Goal: Task Accomplishment & Management: Use online tool/utility

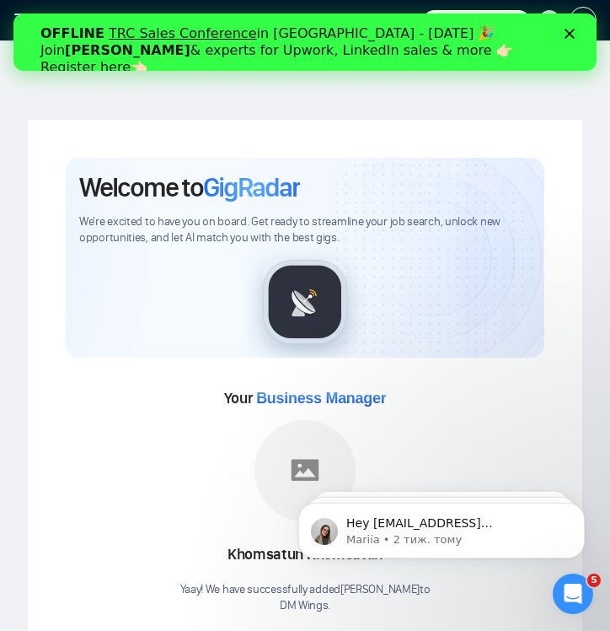
click at [570, 30] on icon "Закрити" at bounding box center [570, 34] width 10 height 10
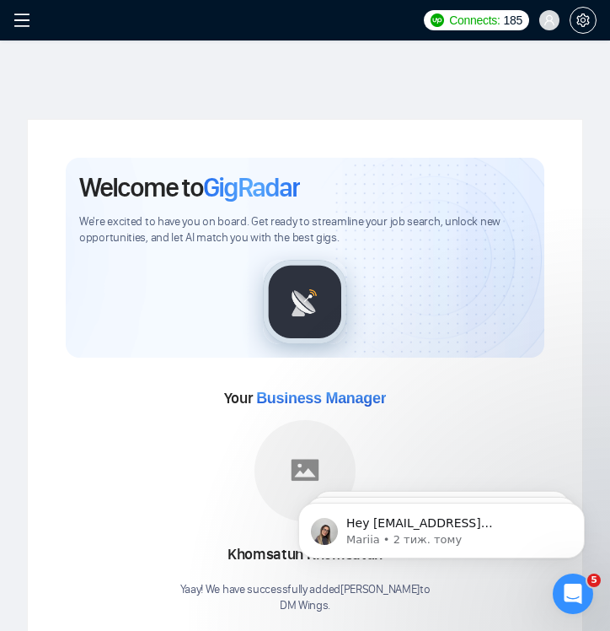
click at [20, 23] on icon "menu" at bounding box center [21, 20] width 17 height 17
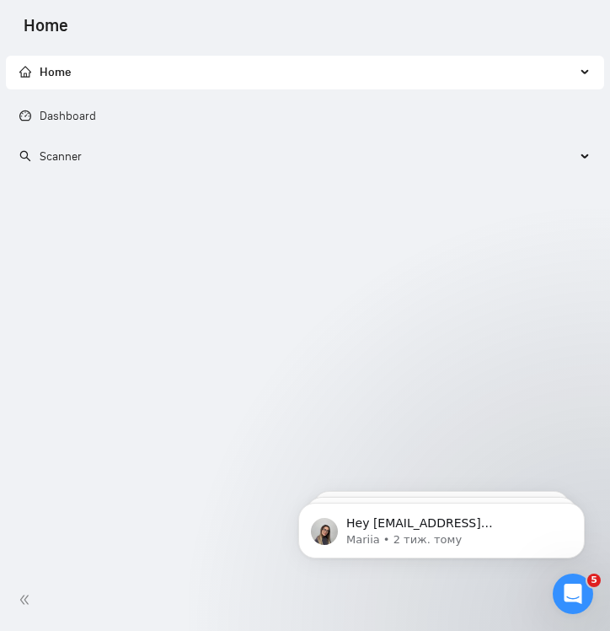
click at [72, 154] on span "Scanner" at bounding box center [61, 156] width 42 height 14
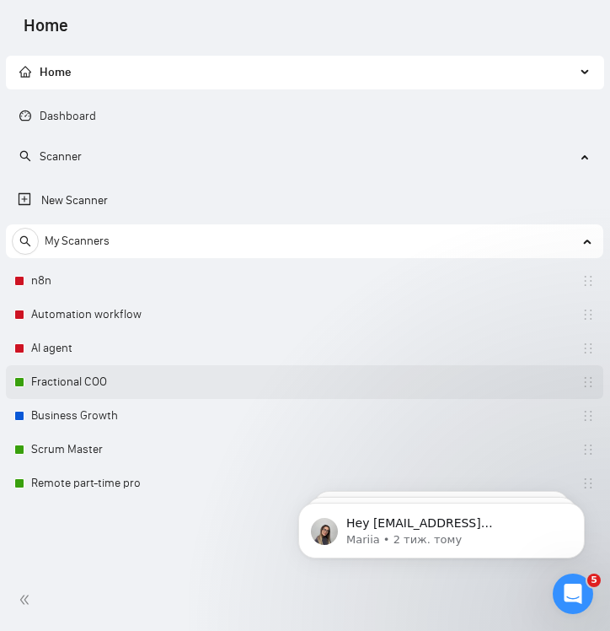
click at [88, 393] on link "Fractional COO" at bounding box center [111, 382] width 160 height 34
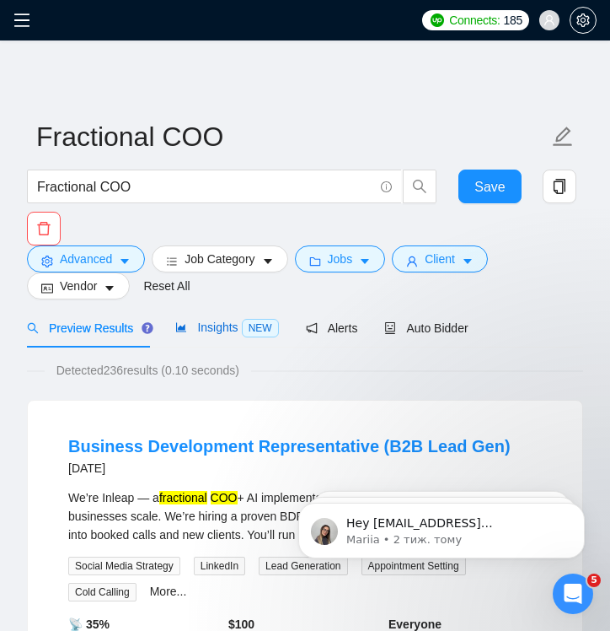
click at [229, 325] on span "Insights NEW" at bounding box center [226, 326] width 103 height 13
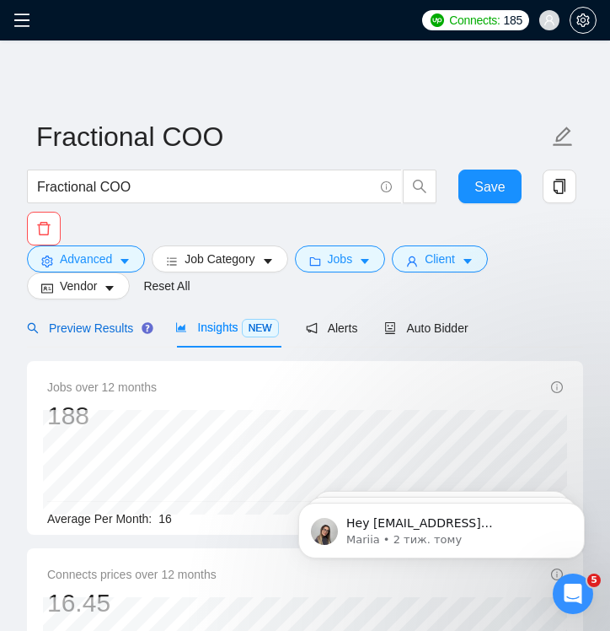
click at [123, 331] on span "Preview Results" at bounding box center [87, 327] width 121 height 13
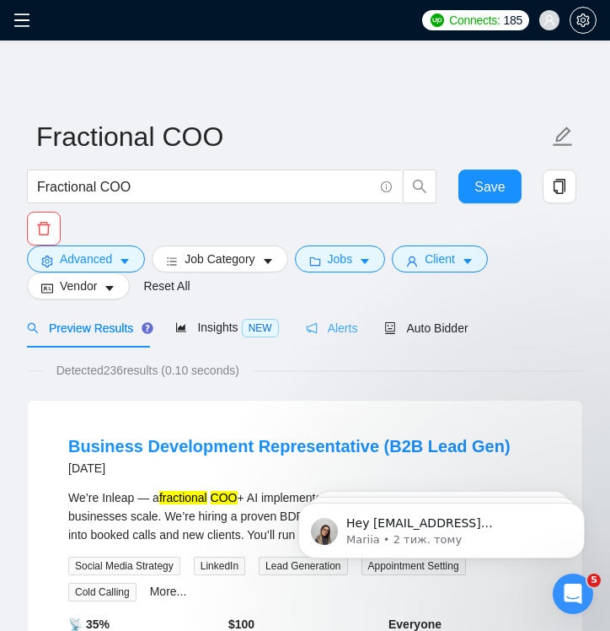
click at [334, 316] on div "Alerts" at bounding box center [332, 328] width 52 height 40
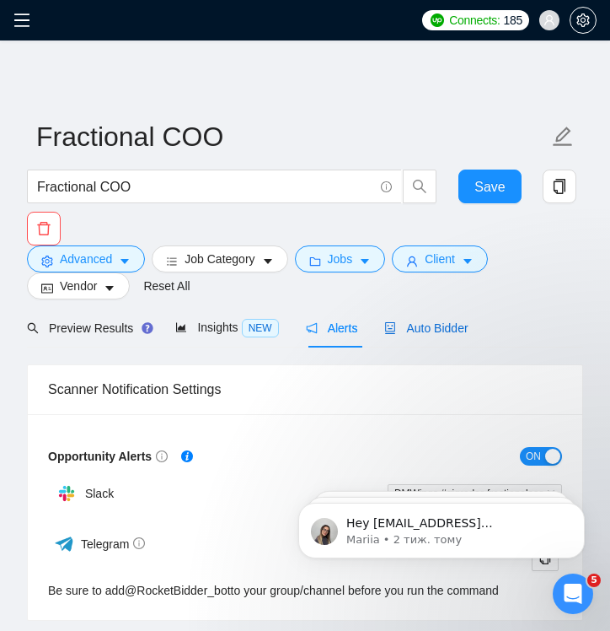
click at [406, 330] on span "Auto Bidder" at bounding box center [425, 327] width 83 height 13
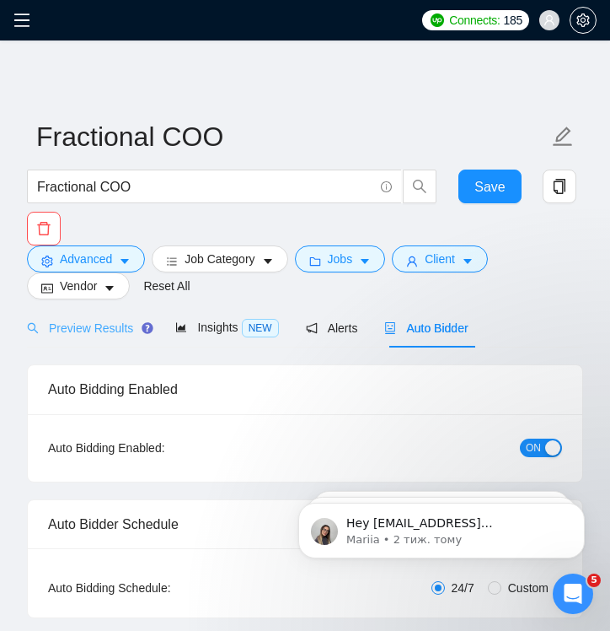
click at [113, 337] on div "Preview Results" at bounding box center [87, 328] width 121 height 40
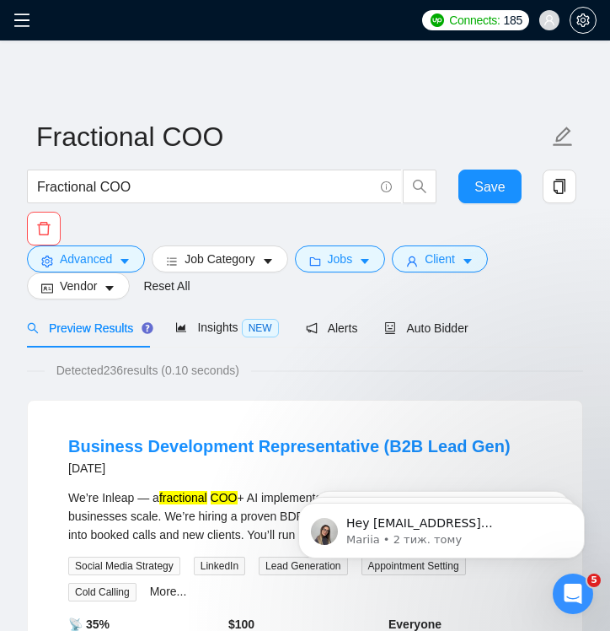
click at [20, 18] on icon "menu" at bounding box center [21, 20] width 17 height 17
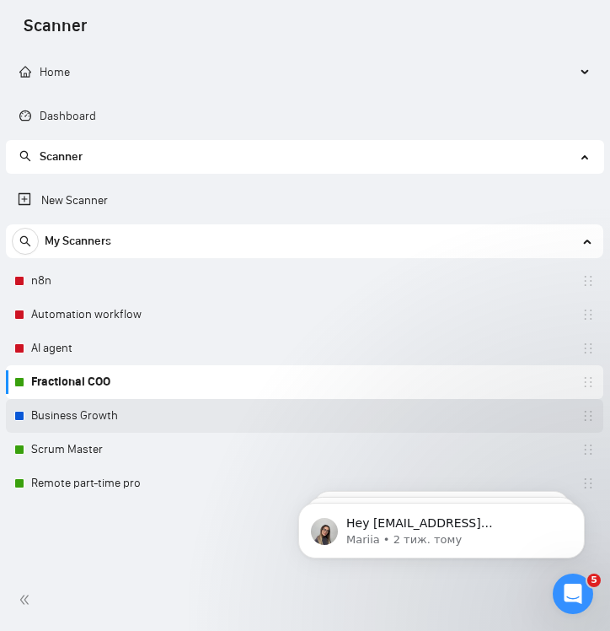
click at [97, 420] on link "Business Growth" at bounding box center [111, 416] width 160 height 34
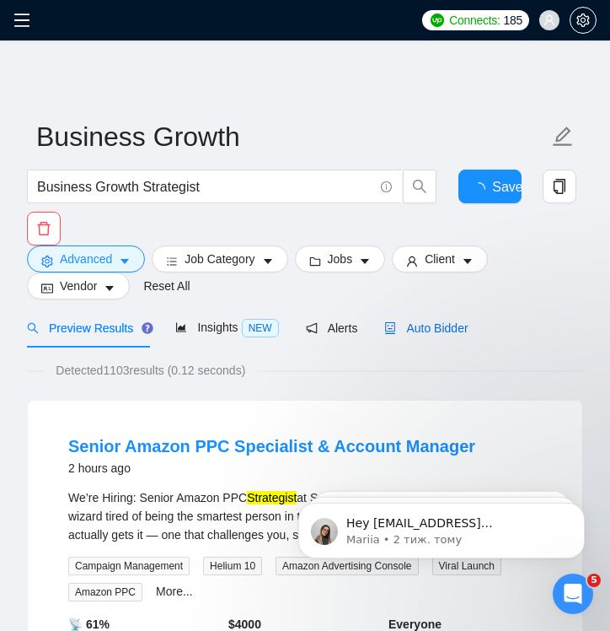
click at [457, 336] on div "Auto Bidder" at bounding box center [425, 328] width 83 height 19
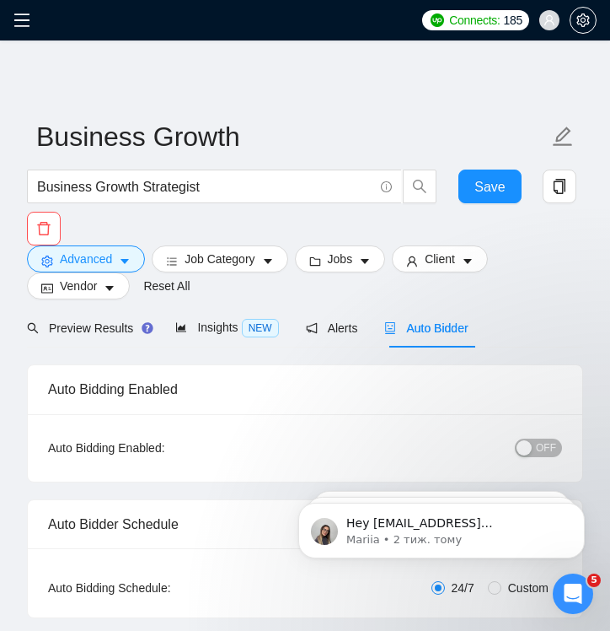
click at [25, 23] on icon "menu" at bounding box center [21, 20] width 17 height 17
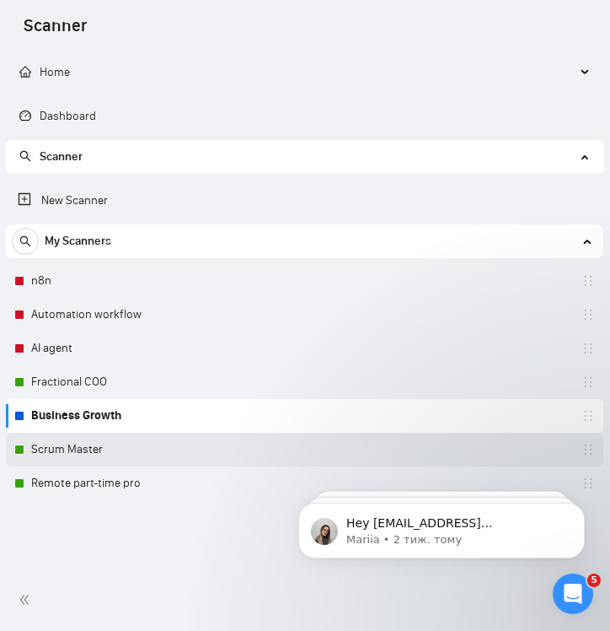
click at [84, 449] on link "Scrum Master" at bounding box center [111, 450] width 160 height 34
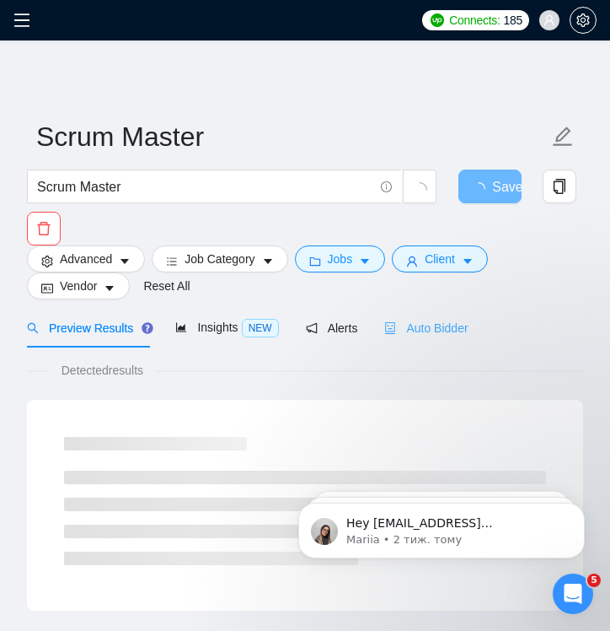
click at [445, 315] on div "Auto Bidder" at bounding box center [425, 328] width 83 height 40
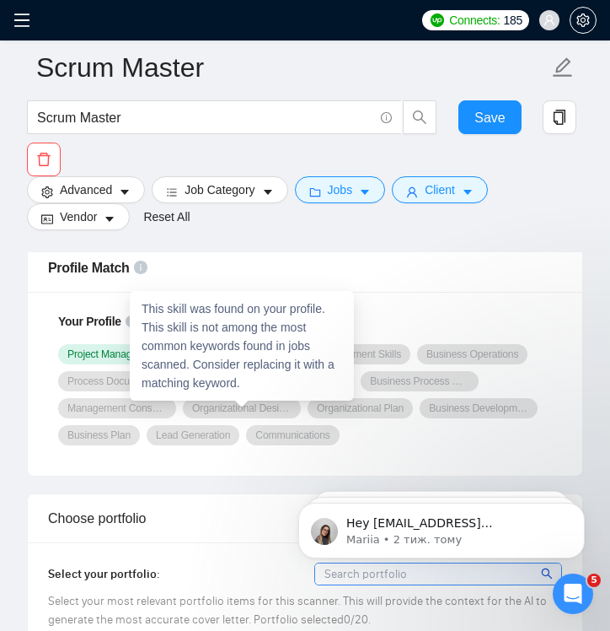
scroll to position [1237, 0]
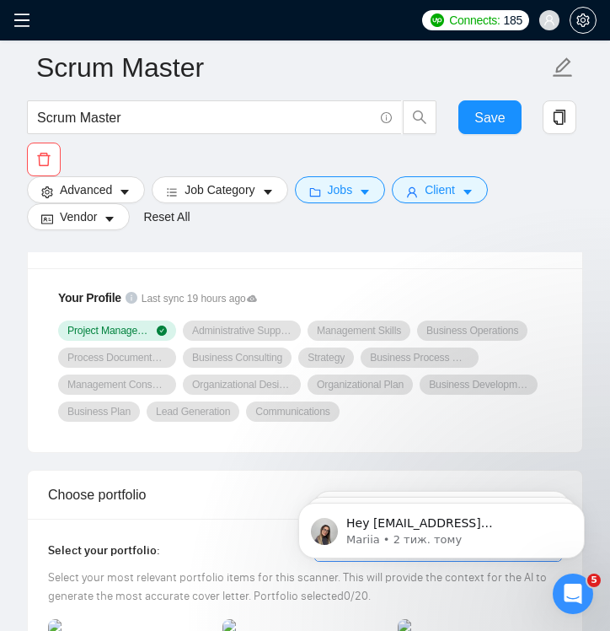
click at [25, 24] on icon "menu" at bounding box center [21, 20] width 17 height 17
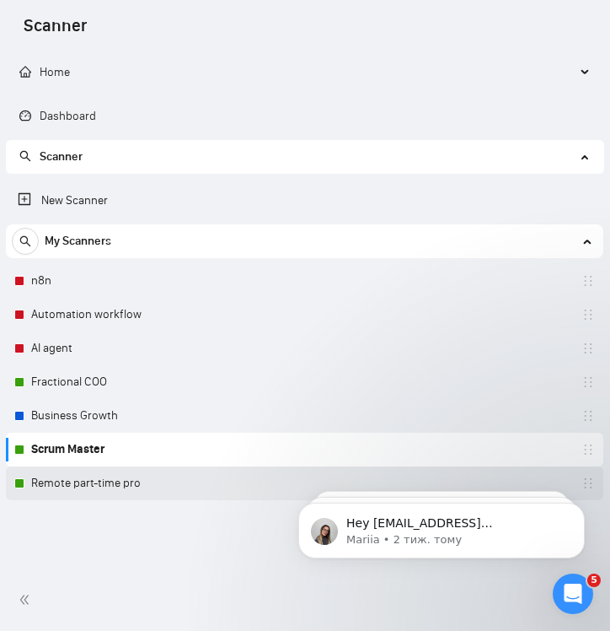
click at [100, 478] on link "Remote part-time pro" at bounding box center [111, 483] width 160 height 34
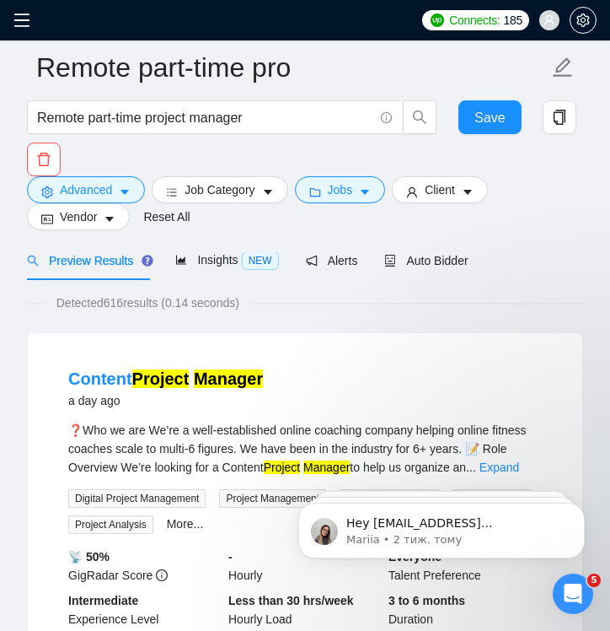
scroll to position [69, 0]
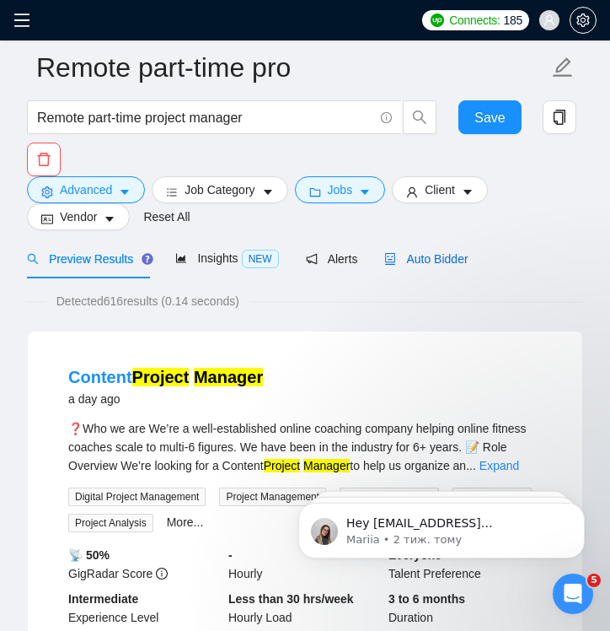
click at [411, 261] on span "Auto Bidder" at bounding box center [425, 258] width 83 height 13
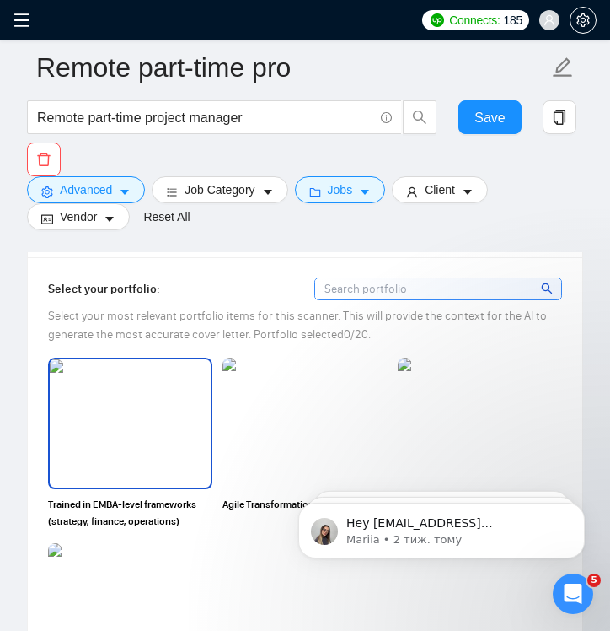
scroll to position [1501, 0]
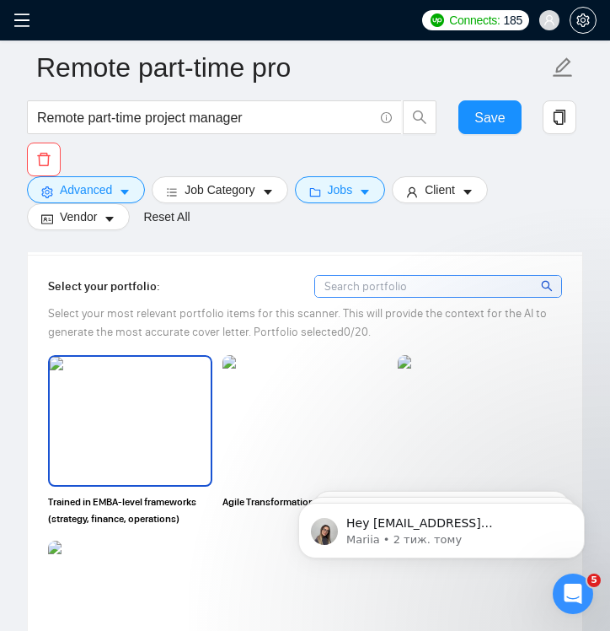
click at [148, 399] on img at bounding box center [130, 421] width 161 height 128
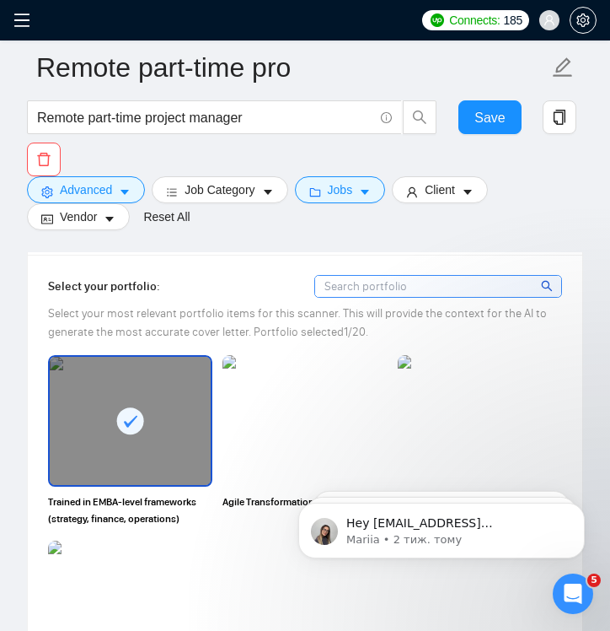
click at [148, 399] on div at bounding box center [130, 421] width 161 height 128
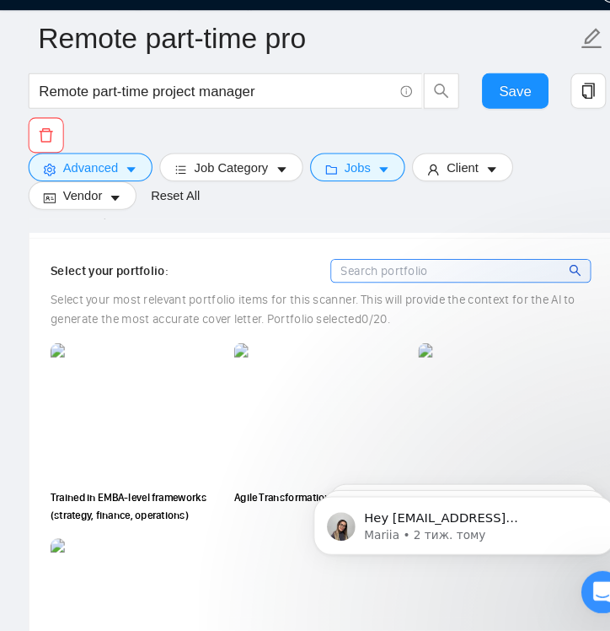
scroll to position [1506, 0]
